Goal: Information Seeking & Learning: Learn about a topic

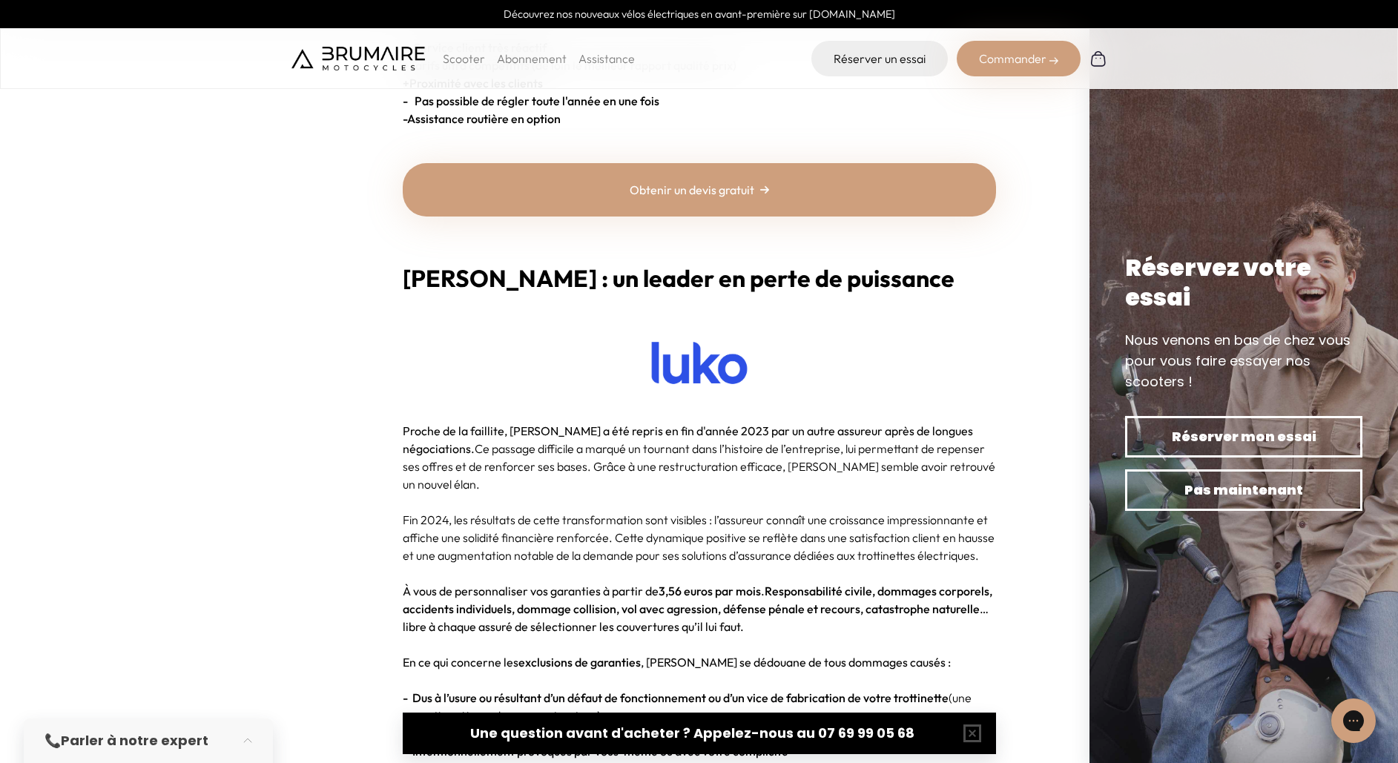
scroll to position [2060, 0]
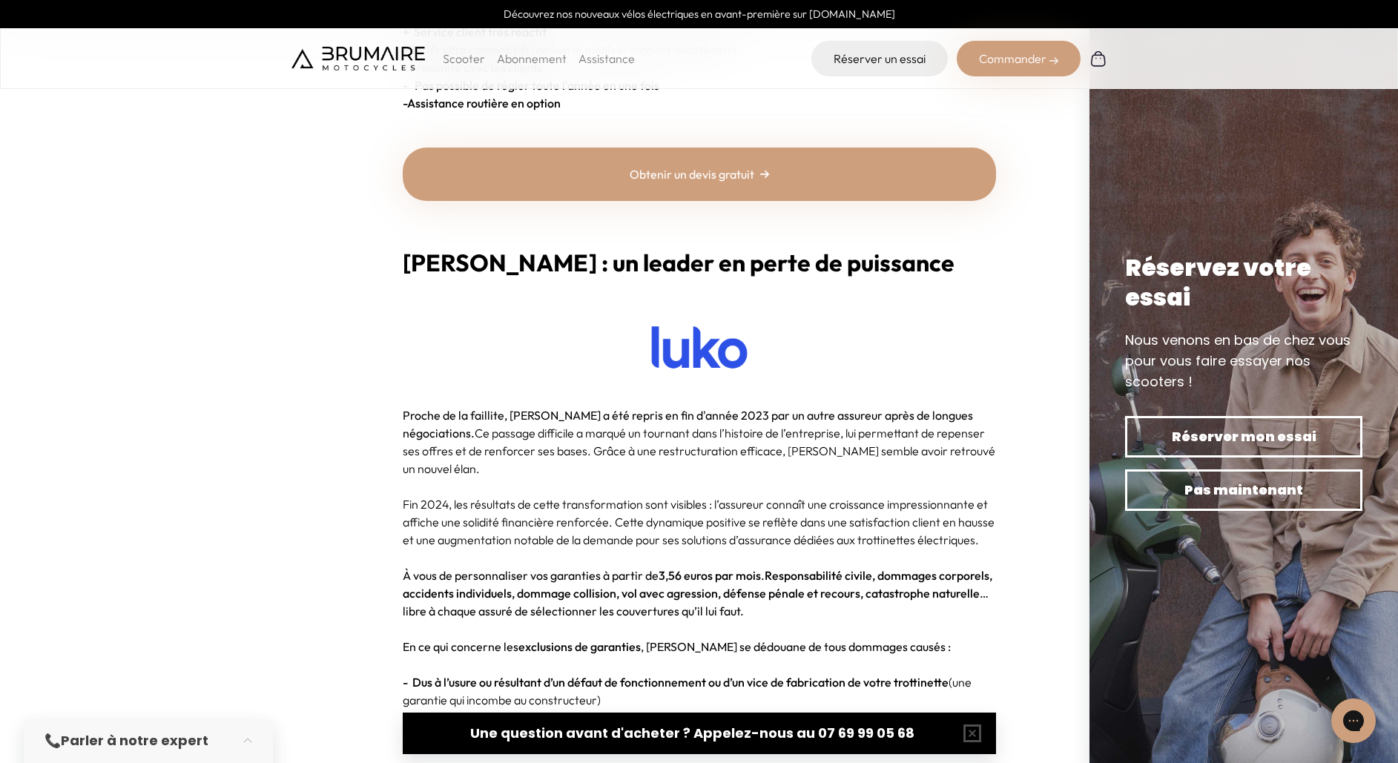
click at [665, 355] on img at bounding box center [700, 347] width 134 height 59
click at [415, 267] on b "[PERSON_NAME] : un leader en perte de puissance" at bounding box center [679, 263] width 552 height 30
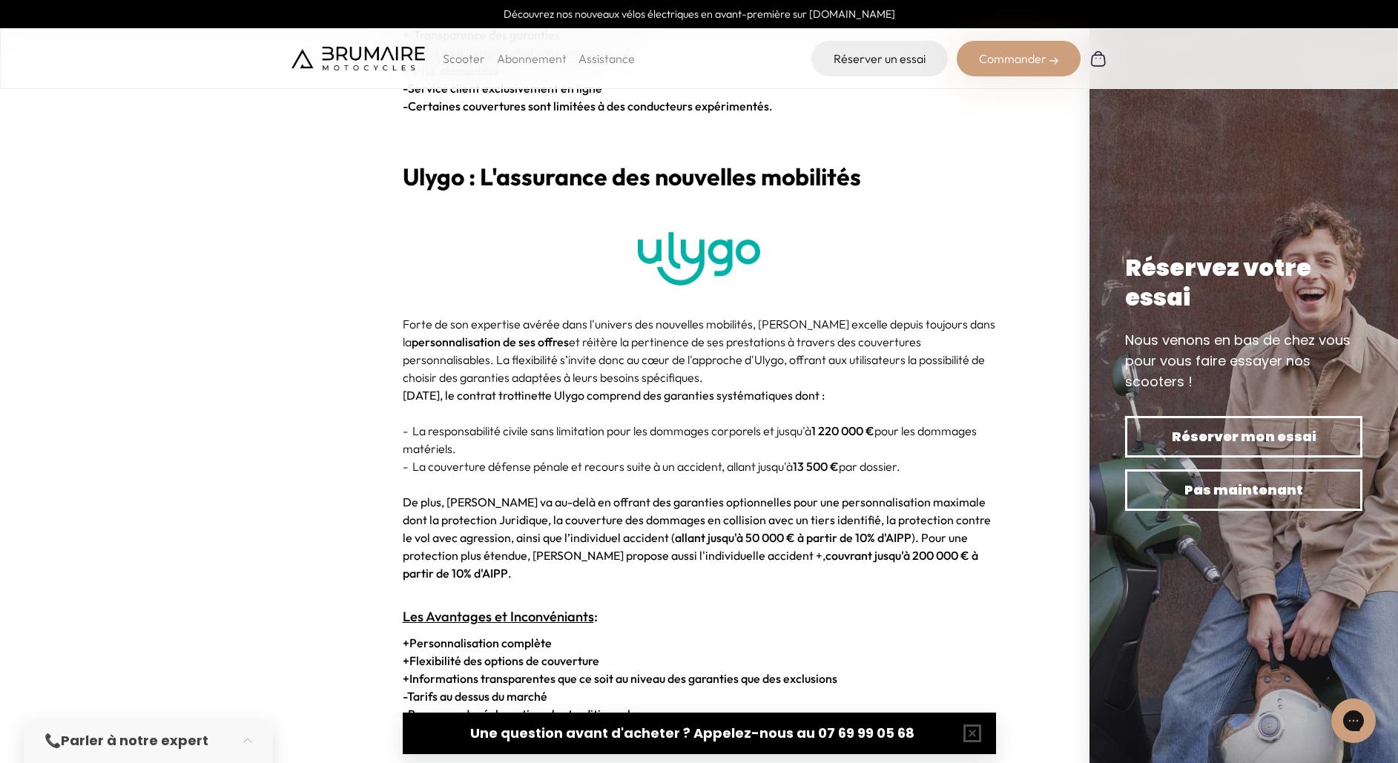
scroll to position [2925, 0]
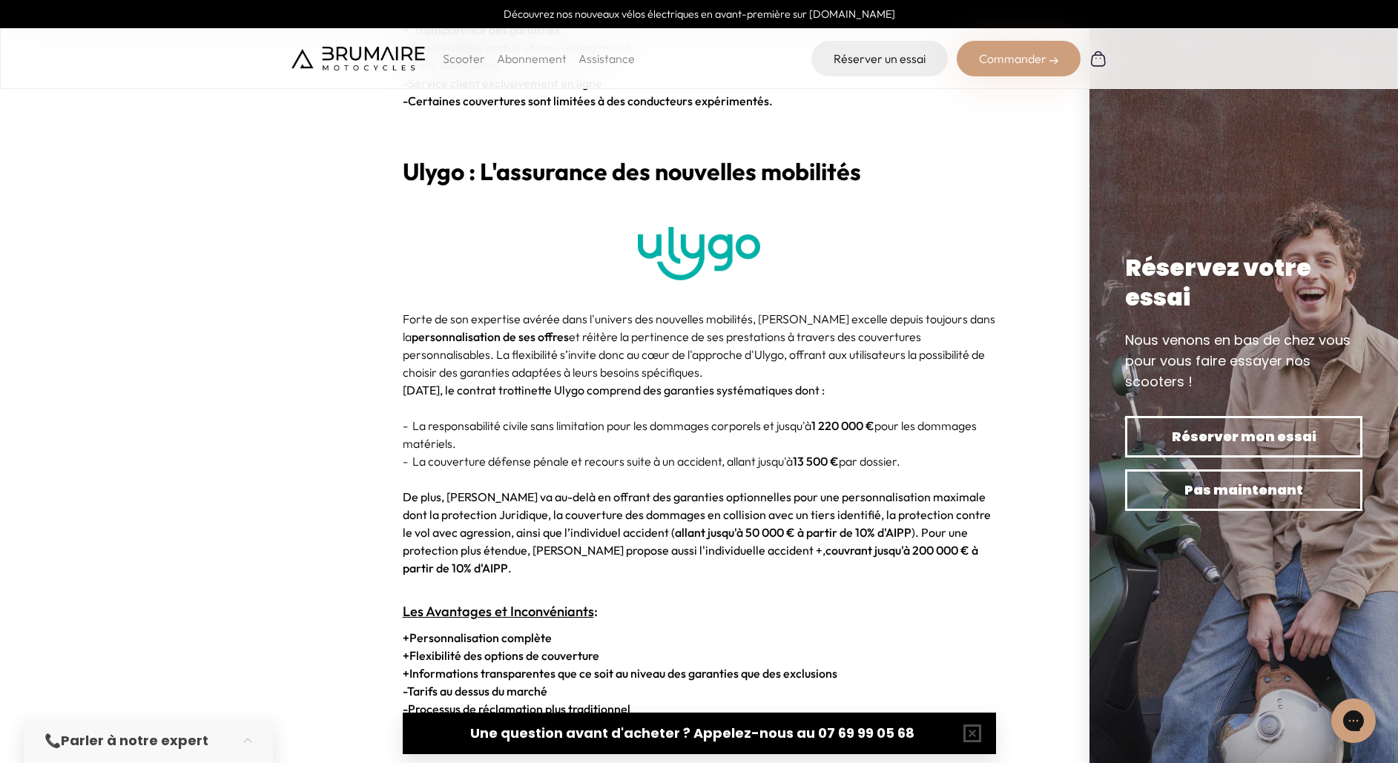
click at [669, 237] on img at bounding box center [699, 253] width 122 height 53
click at [437, 157] on b "Ulygo : L'assurance des nouvelles mobilités" at bounding box center [632, 172] width 458 height 30
copy b "Ulygo"
